Goal: Information Seeking & Learning: Learn about a topic

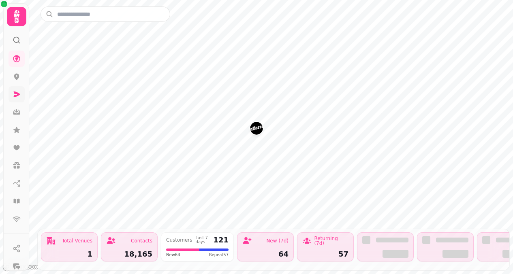
click at [20, 96] on icon at bounding box center [17, 94] width 8 height 8
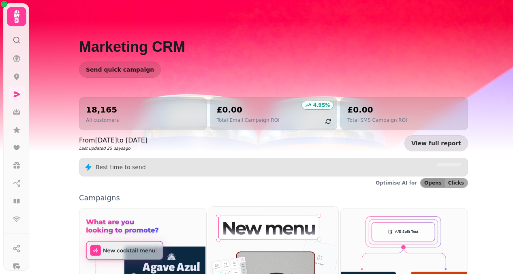
click at [278, 246] on img at bounding box center [272, 273] width 129 height 135
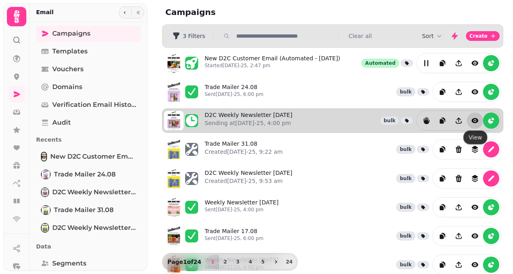
click at [477, 121] on icon "view" at bounding box center [475, 120] width 7 height 5
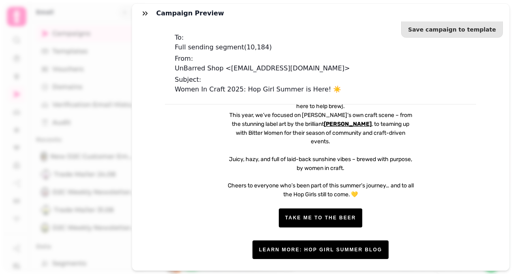
scroll to position [432, 0]
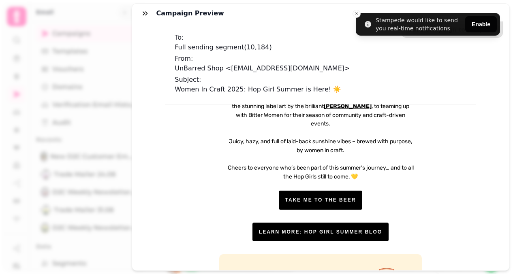
click at [355, 229] on span "LEARN MORE: HOP GIRL SUMMER BLOG" at bounding box center [320, 232] width 123 height 6
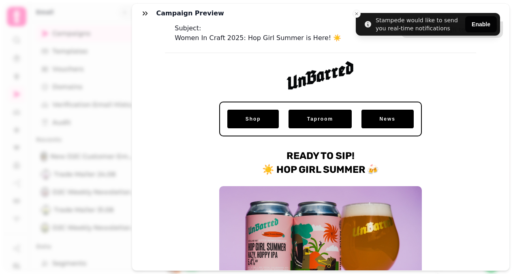
scroll to position [0, 0]
